Goal: Task Accomplishment & Management: Manage account settings

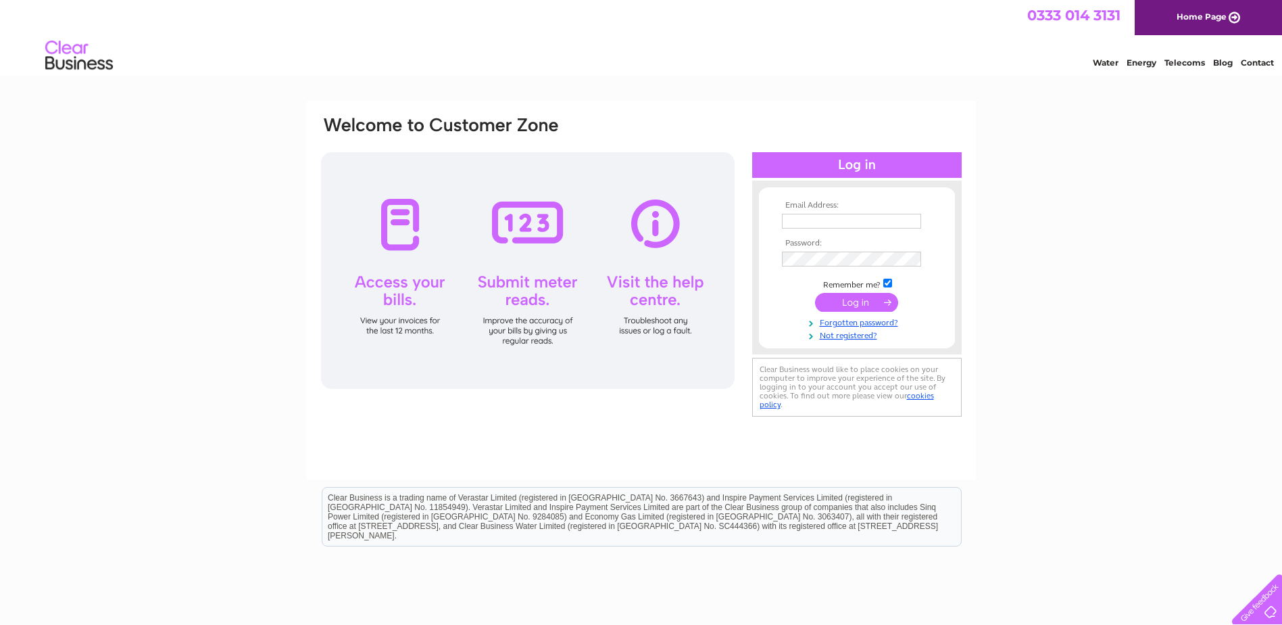
type input "ann@h2d4.com"
click at [852, 309] on input "submit" at bounding box center [856, 302] width 83 height 19
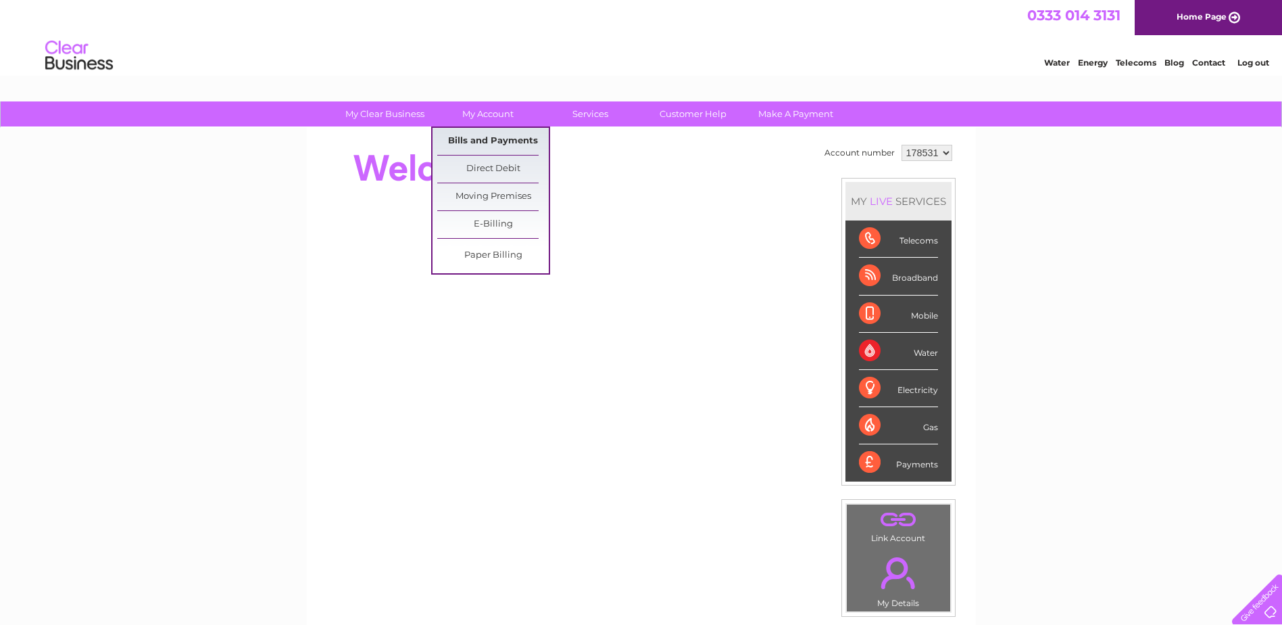
click at [499, 136] on link "Bills and Payments" at bounding box center [493, 141] width 112 height 27
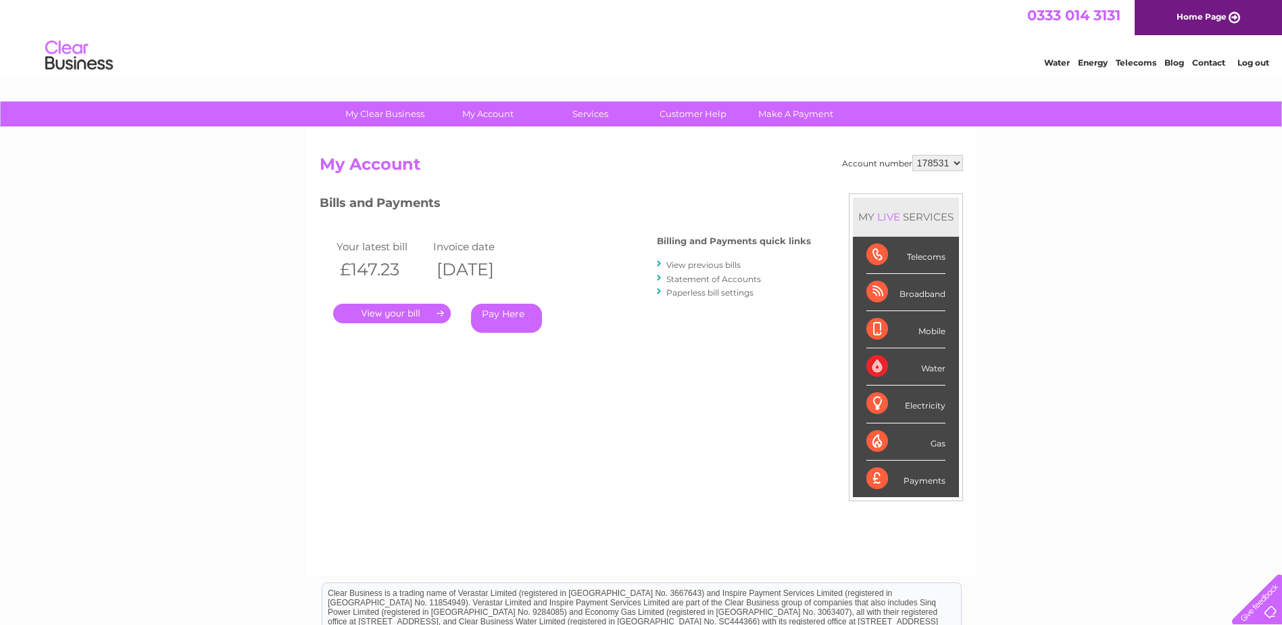
click at [391, 310] on link "." at bounding box center [392, 313] width 118 height 20
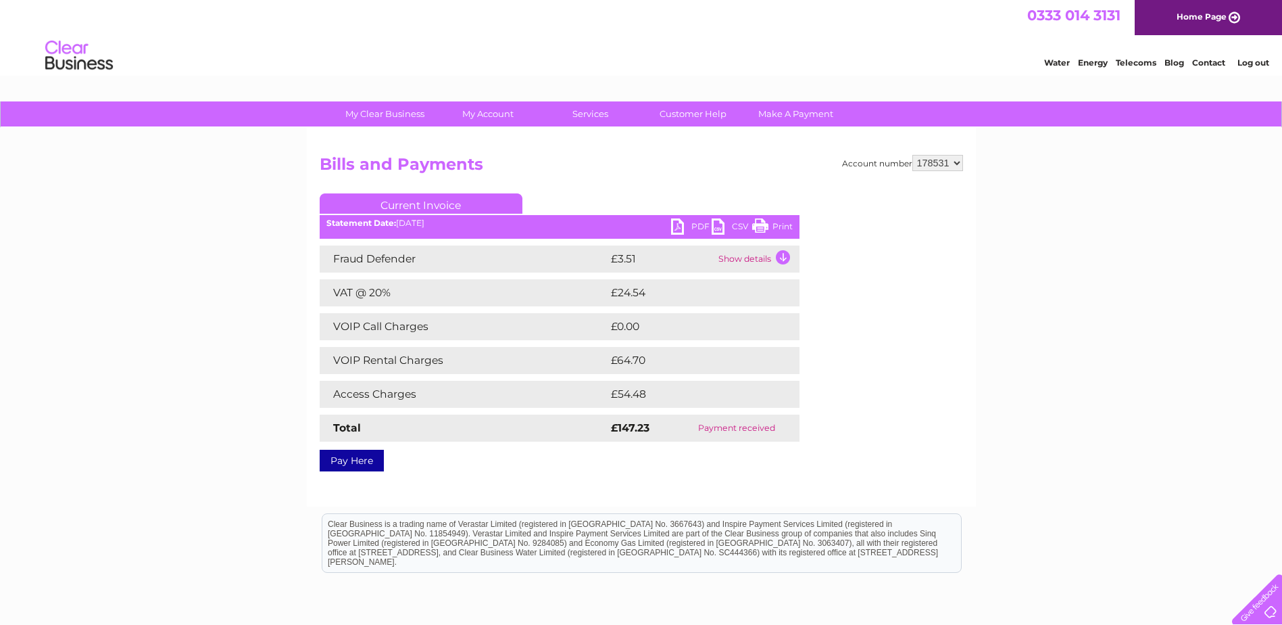
click at [777, 256] on td "Show details" at bounding box center [757, 258] width 84 height 27
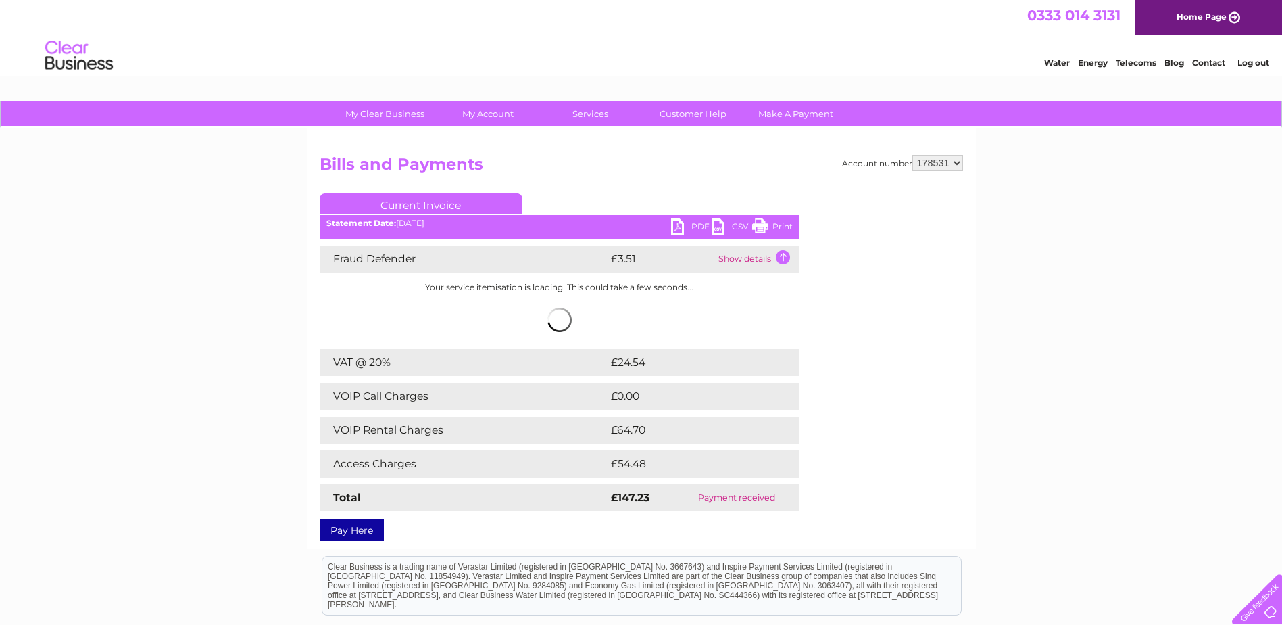
click at [783, 255] on td "Show details" at bounding box center [757, 258] width 84 height 27
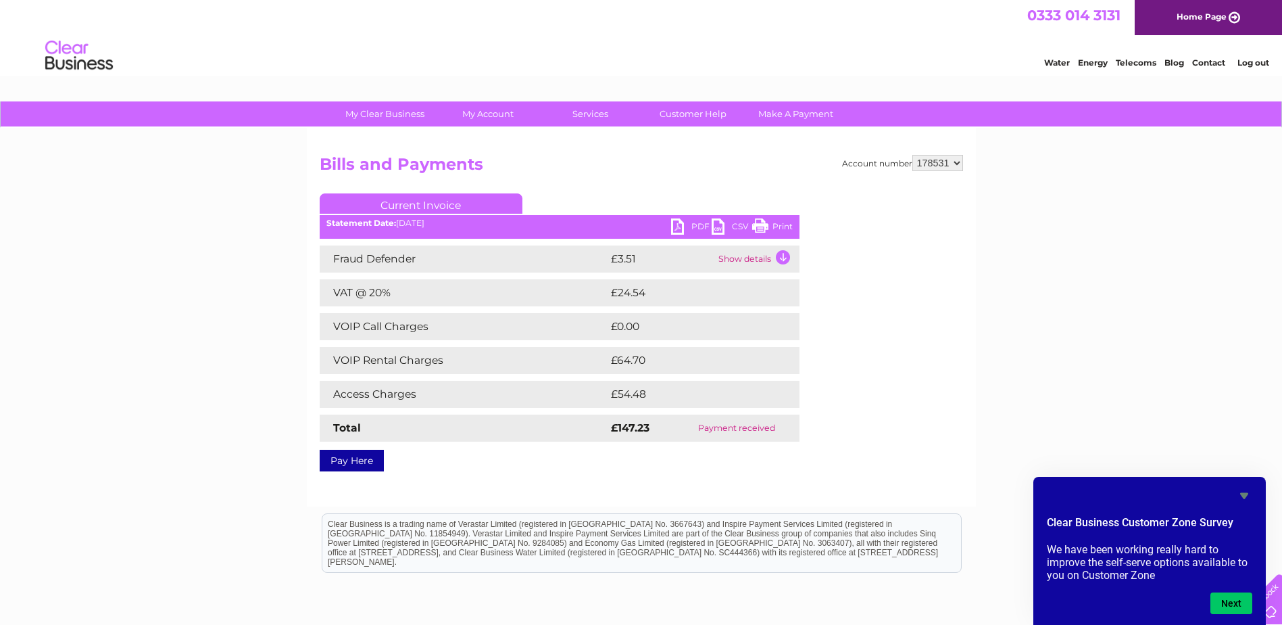
click at [1242, 499] on icon "Hide survey" at bounding box center [1244, 495] width 16 height 16
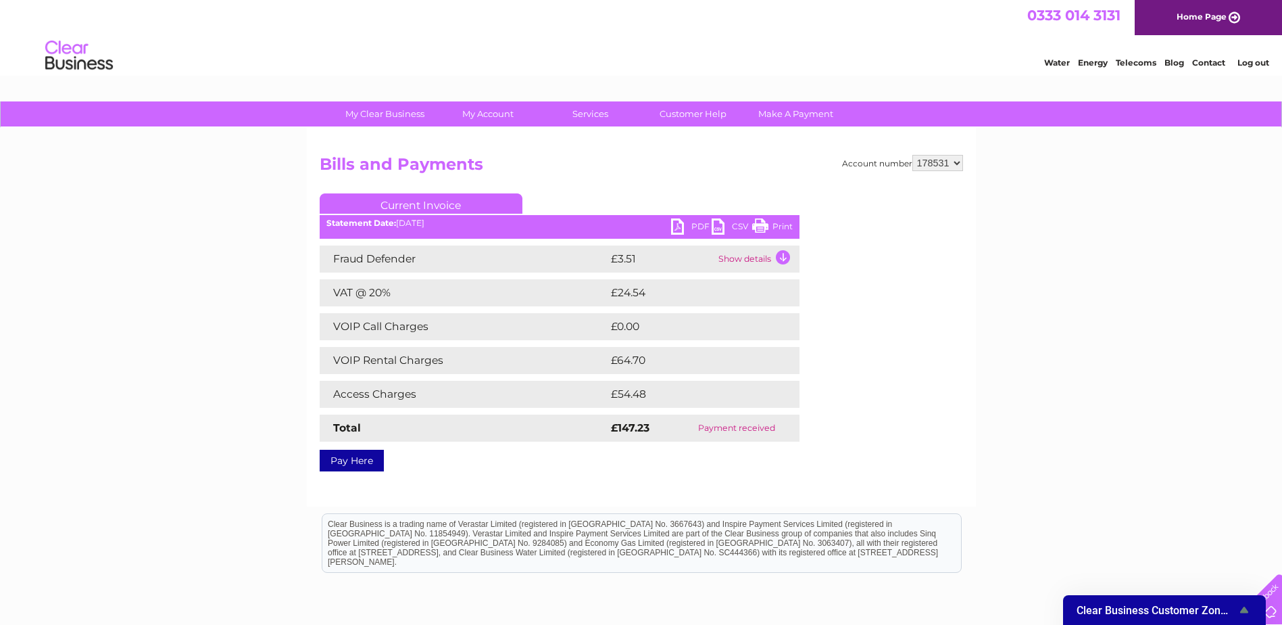
click at [687, 225] on link "PDF" at bounding box center [691, 228] width 41 height 20
click at [1272, 614] on div at bounding box center [1272, 614] width 0 height 0
click at [606, 185] on div "Account number 178531 Bills and Payments Current Invoice PDF CSV Print" at bounding box center [641, 311] width 643 height 312
click at [695, 226] on link "PDF" at bounding box center [691, 228] width 41 height 20
click at [756, 187] on div "Account number 178531 Bills and Payments Current Invoice PDF CSV Print" at bounding box center [641, 311] width 643 height 312
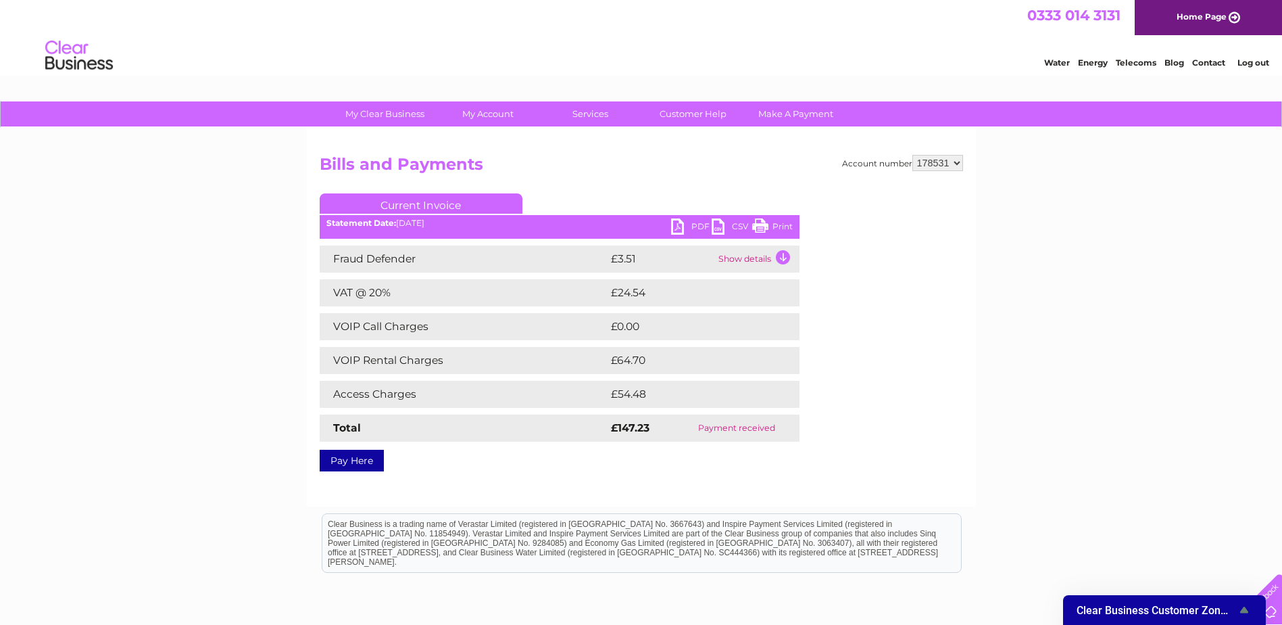
click at [954, 165] on select "178531" at bounding box center [937, 163] width 51 height 16
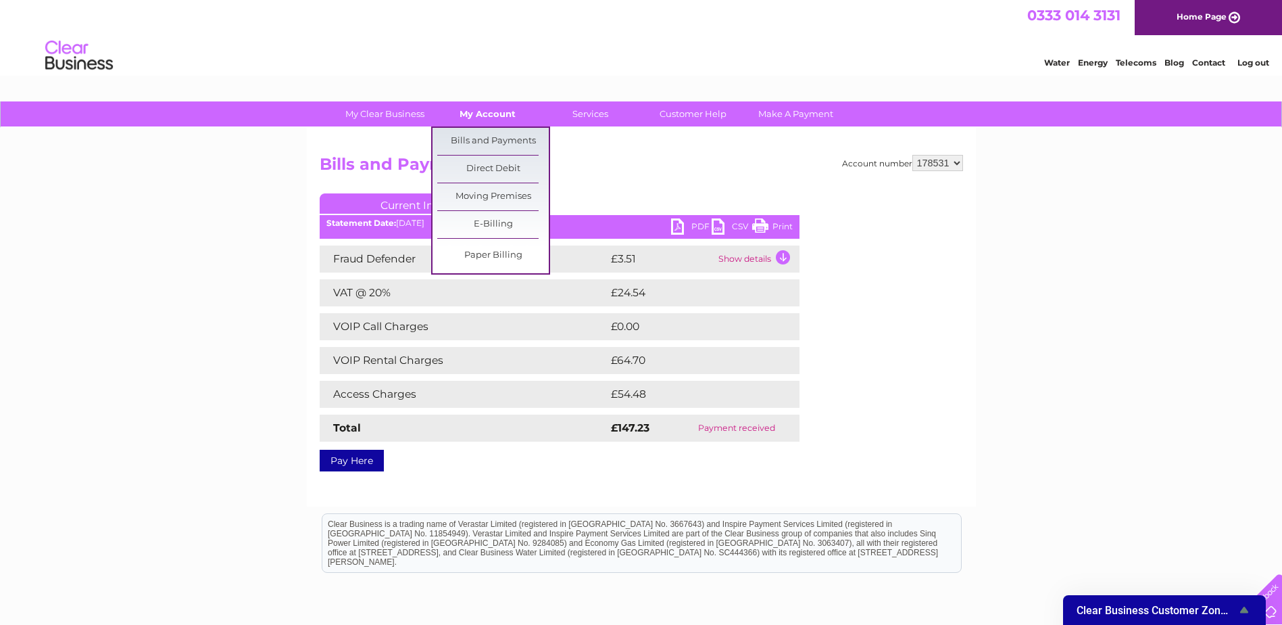
click at [489, 118] on link "My Account" at bounding box center [488, 113] width 112 height 25
click at [493, 148] on link "Bills and Payments" at bounding box center [493, 141] width 112 height 27
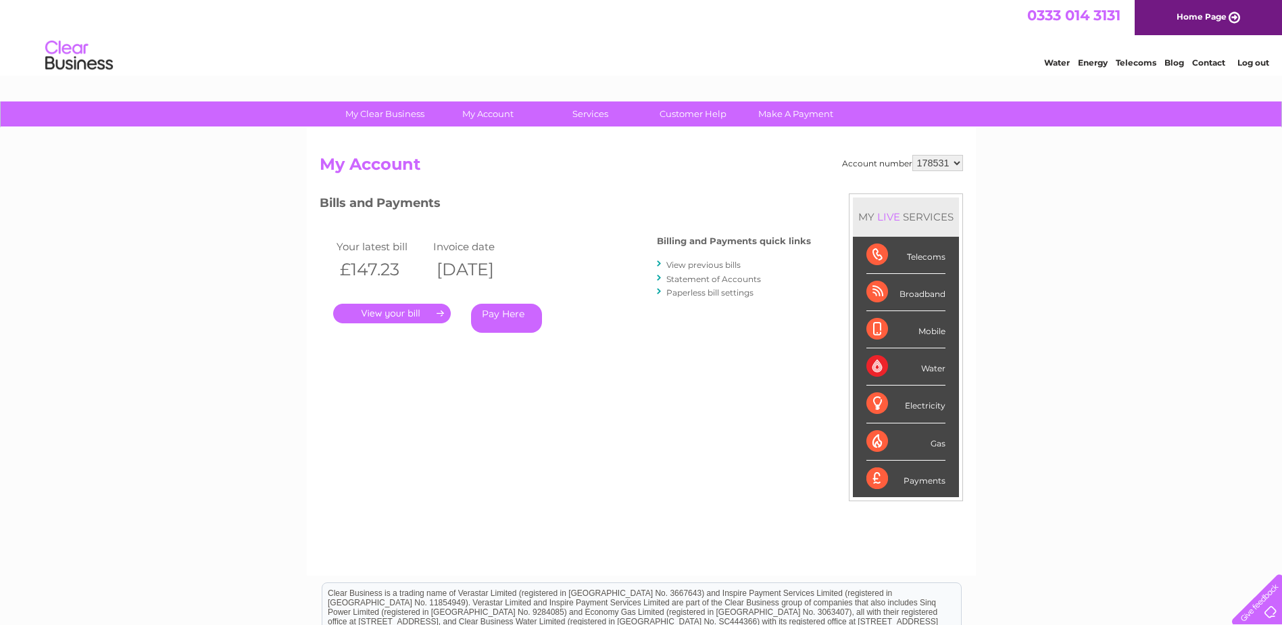
click at [705, 280] on link "Statement of Accounts" at bounding box center [713, 279] width 95 height 10
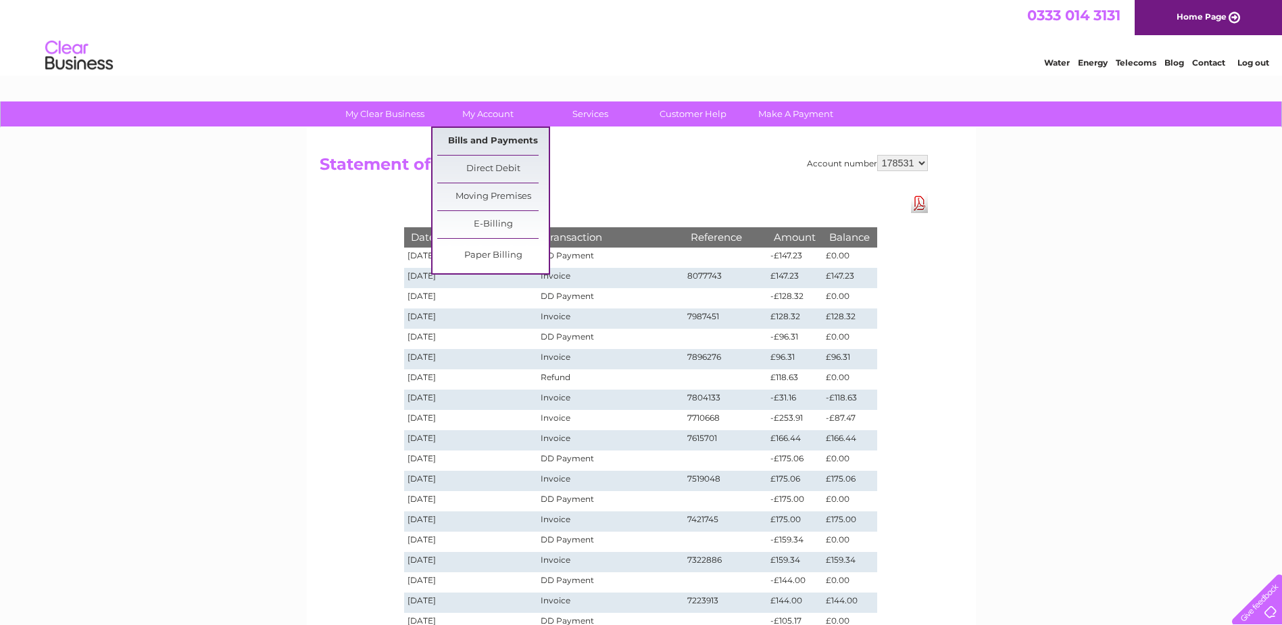
click at [485, 137] on link "Bills and Payments" at bounding box center [493, 141] width 112 height 27
click at [493, 116] on link "My Account" at bounding box center [488, 113] width 112 height 25
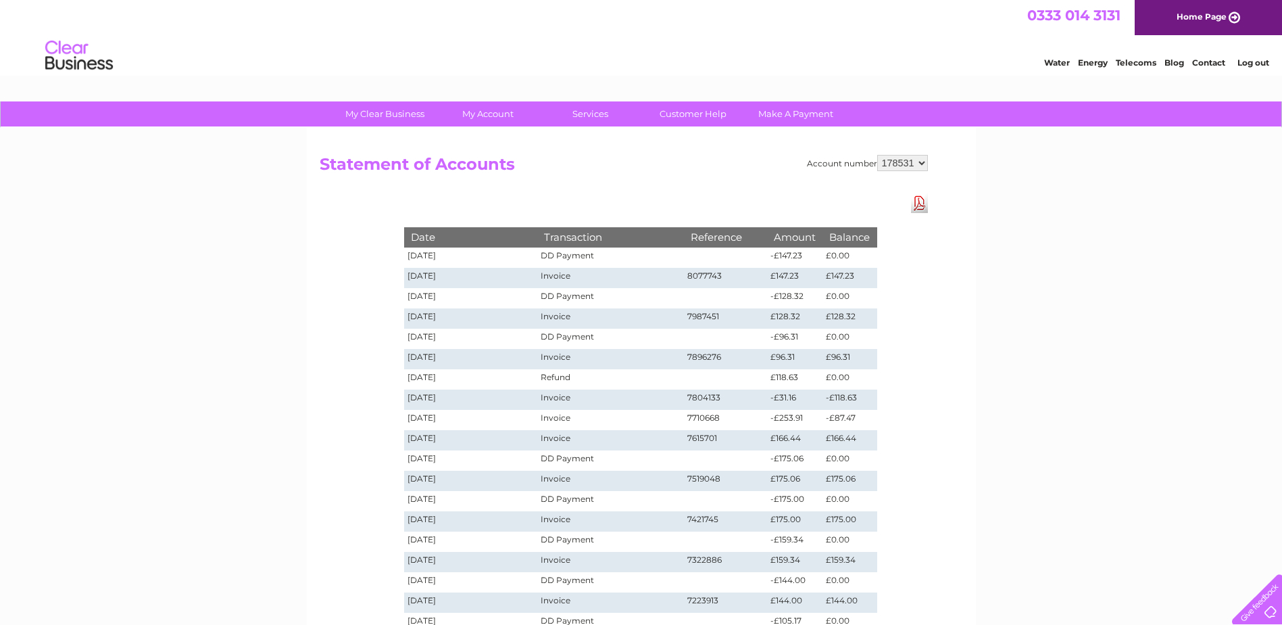
drag, startPoint x: 688, startPoint y: 190, endPoint x: 655, endPoint y: 189, distance: 33.1
click at [690, 192] on div "Account number 178531 Statement of Accounts Download Pdf Date Transaction Refer…" at bounding box center [641, 408] width 669 height 560
